Goal: Communication & Community: Answer question/provide support

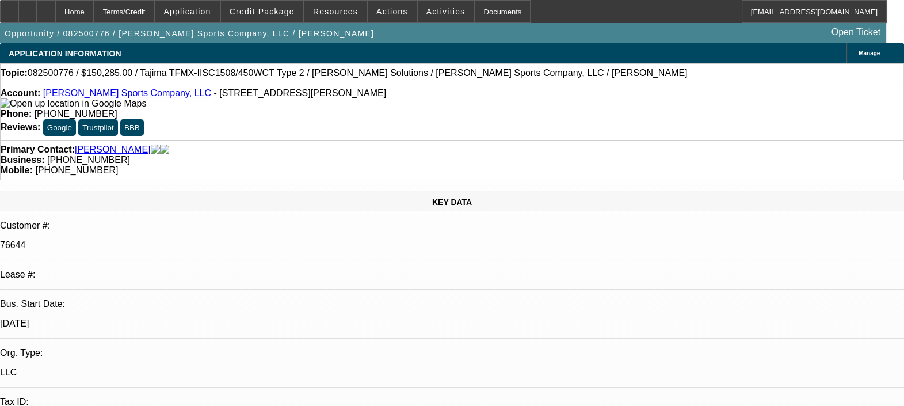
select select "0"
select select "2"
select select "0.1"
select select "1"
select select "2"
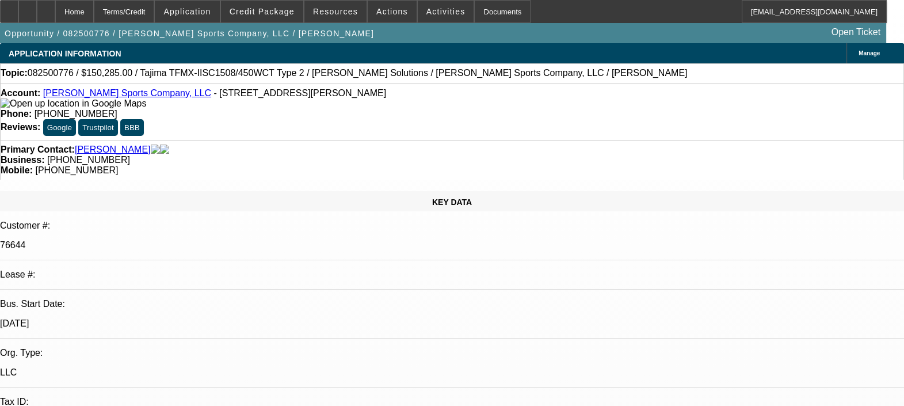
select select "4"
radio input "true"
type textarea "THIS IS A SOLD LEASE. WE DONT HAVE ANY PAYMENT DATA AVAILABLE, SO CANT'T COMMEN…"
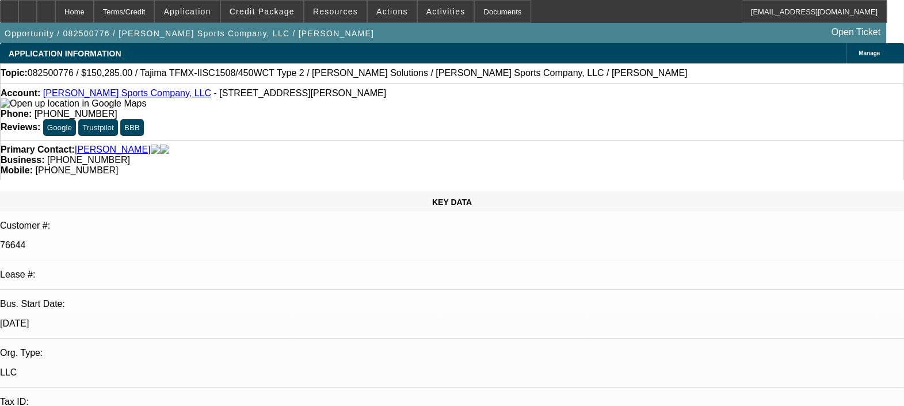
radio input "true"
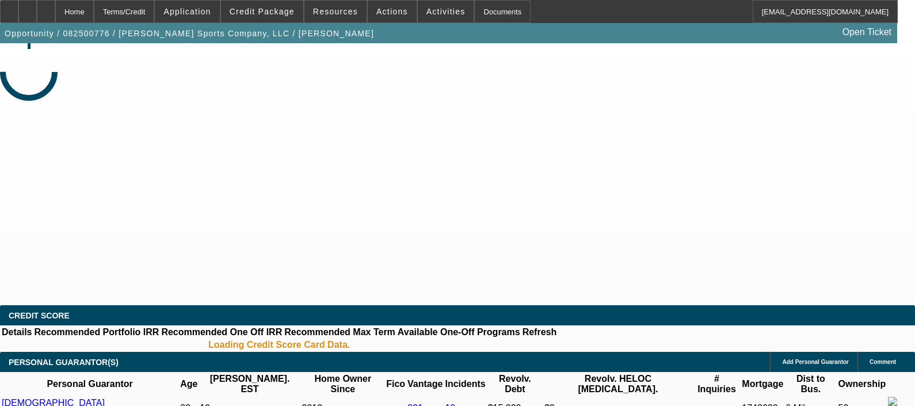
select select "0"
select select "2"
select select "0"
select select "2"
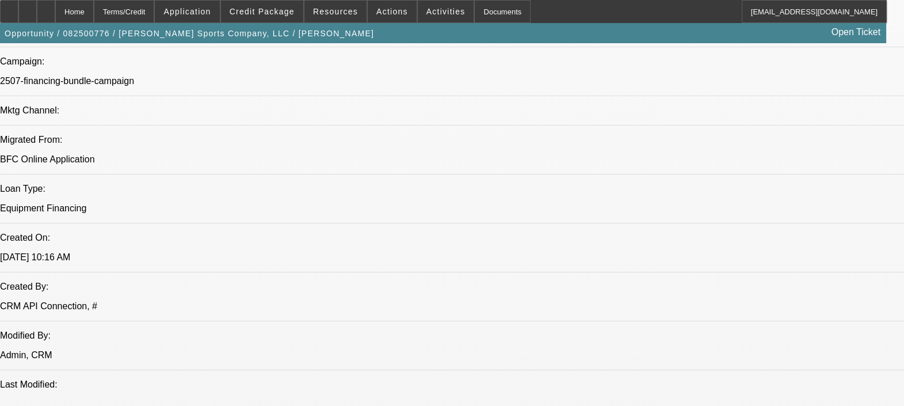
scroll to position [863, 0]
